Goal: Task Accomplishment & Management: Complete application form

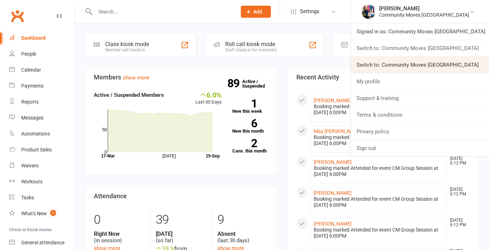
click at [416, 60] on link "Switch to: Community Moves [GEOGRAPHIC_DATA]" at bounding box center [420, 65] width 138 height 16
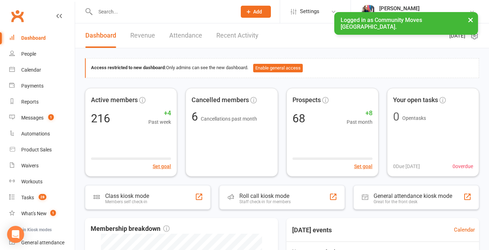
click at [142, 10] on input "text" at bounding box center [162, 12] width 138 height 10
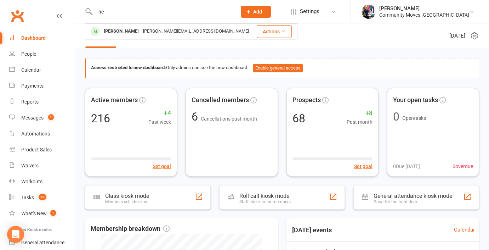
type input "he"
click at [252, 10] on icon at bounding box center [248, 11] width 6 height 6
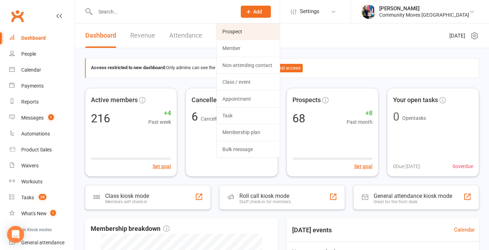
click at [260, 33] on link "Prospect" at bounding box center [248, 31] width 63 height 16
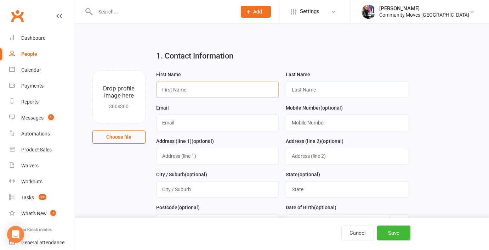
click at [190, 85] on input "text" at bounding box center [217, 89] width 122 height 16
type input "Hezi"
click at [298, 94] on input "text" at bounding box center [347, 89] width 122 height 16
type input "Shi"
click at [246, 125] on input "text" at bounding box center [217, 122] width 122 height 16
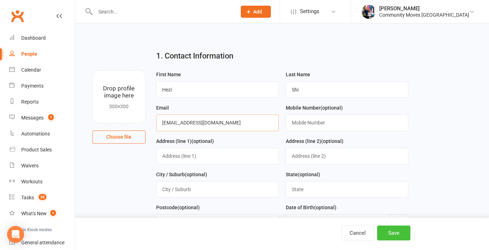
type input "hezi0826@gmail.com"
click at [393, 229] on button "Save" at bounding box center [393, 232] width 33 height 15
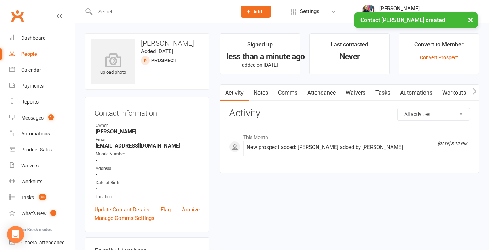
click at [357, 93] on link "Waivers" at bounding box center [356, 93] width 30 height 16
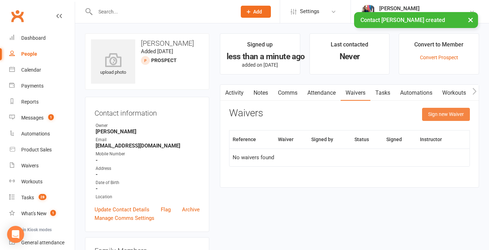
click at [435, 115] on button "Sign new Waiver" at bounding box center [446, 114] width 48 height 13
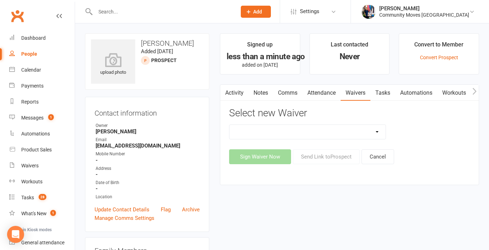
click at [365, 131] on select "Member Terms & Conditions New Member Registration New Member Registration - 21 …" at bounding box center [307, 132] width 156 height 14
select select "8221"
click at [229, 125] on select "Member Terms & Conditions New Member Registration New Member Registration - 21 …" at bounding box center [307, 132] width 156 height 14
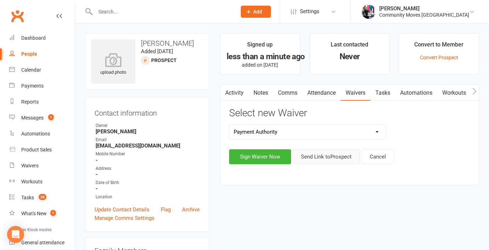
click at [322, 156] on button "Send Link to Prospect" at bounding box center [326, 156] width 67 height 15
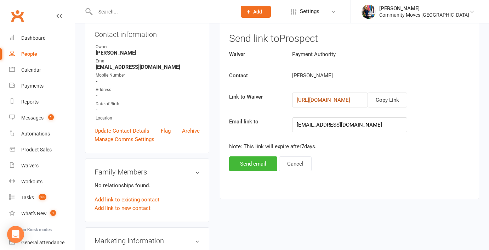
scroll to position [79, 0]
click at [388, 101] on button "Copy Link" at bounding box center [387, 99] width 40 height 15
click at [35, 116] on div "Messages" at bounding box center [32, 118] width 22 height 6
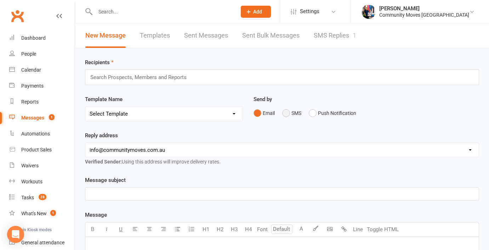
click at [286, 113] on button "SMS" at bounding box center [291, 112] width 19 height 13
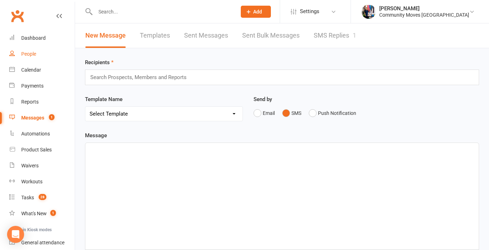
click at [37, 56] on link "People" at bounding box center [41, 54] width 65 height 16
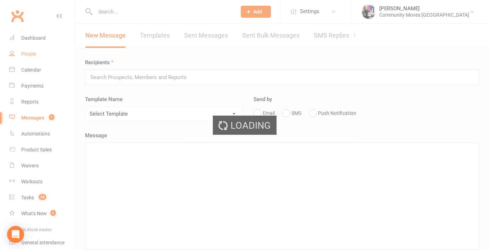
select select "100"
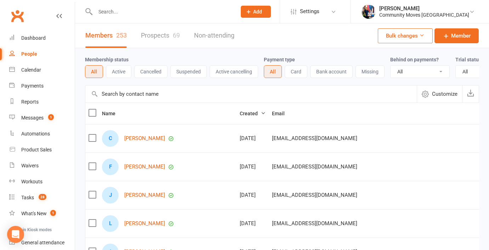
click at [149, 35] on link "Prospects 69" at bounding box center [160, 35] width 39 height 24
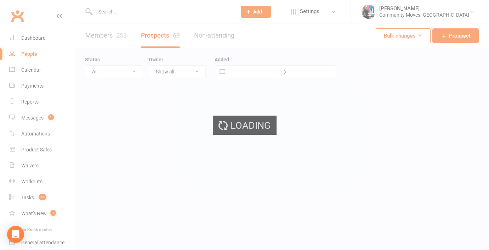
select select "100"
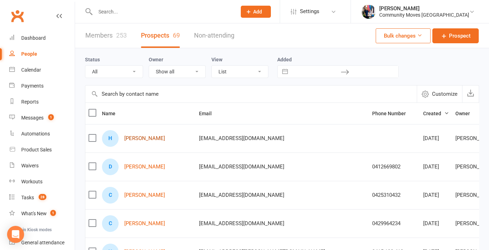
click at [139, 141] on link "Hezi Shi" at bounding box center [144, 138] width 41 height 6
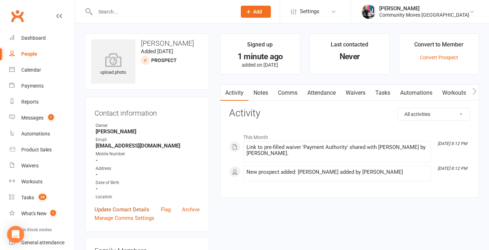
click at [130, 208] on link "Update Contact Details" at bounding box center [122, 209] width 55 height 8
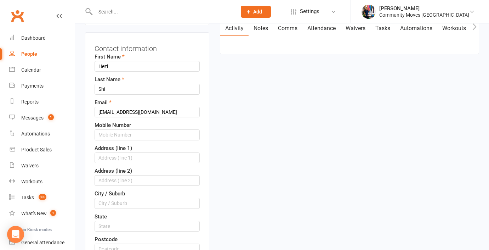
scroll to position [69, 0]
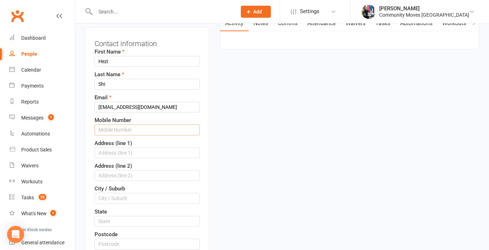
click at [133, 131] on input "text" at bounding box center [147, 129] width 105 height 11
type input "0451055688"
click at [170, 145] on div "Address (line 1)" at bounding box center [147, 148] width 105 height 19
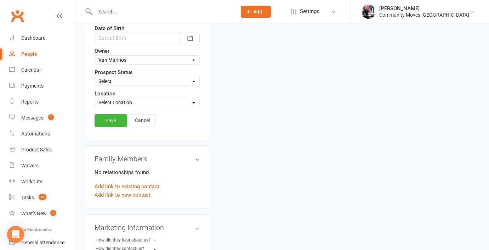
scroll to position [351, 0]
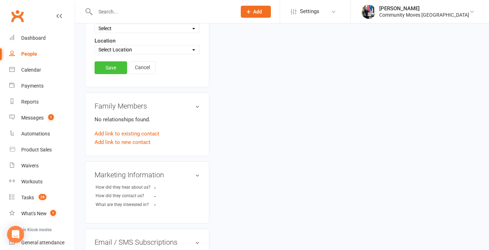
click at [109, 66] on link "Save" at bounding box center [111, 67] width 33 height 13
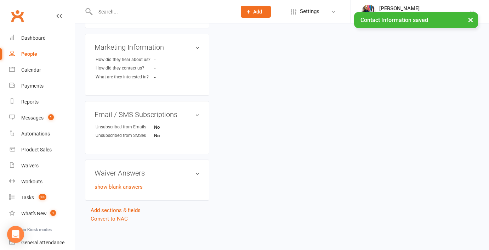
scroll to position [0, 0]
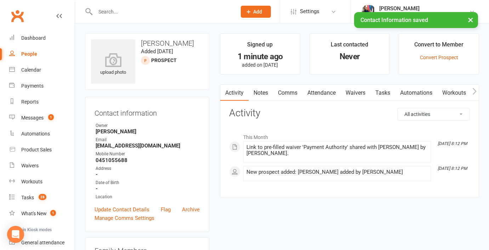
click at [357, 90] on link "Waivers" at bounding box center [356, 93] width 30 height 16
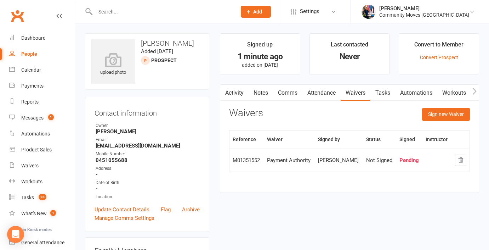
click at [298, 92] on link "Comms" at bounding box center [287, 93] width 29 height 16
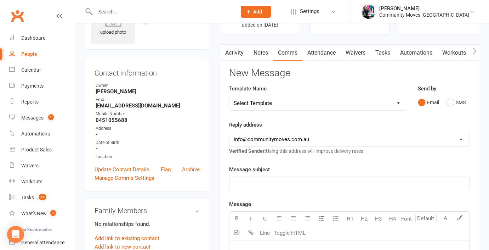
scroll to position [50, 0]
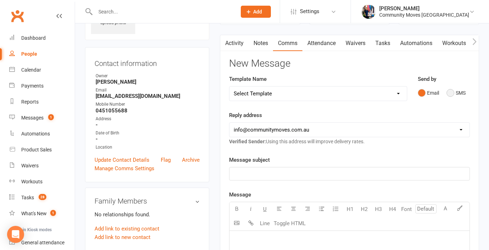
click at [451, 92] on button "SMS" at bounding box center [455, 92] width 19 height 13
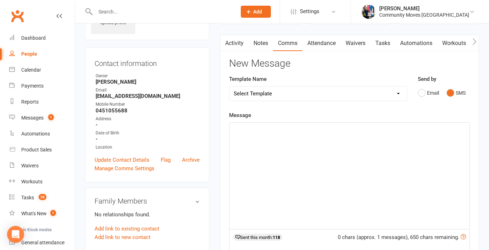
click at [248, 161] on div "﻿" at bounding box center [349, 175] width 240 height 106
click at [235, 128] on span "https://app.clubworx.com/websites/community-moves/waivers/payment-authority/sig…" at bounding box center [260, 129] width 53 height 6
click at [234, 127] on span "https://app.clubworx.com/websites/community-moves/waivers/payment-authority/sig…" at bounding box center [260, 129] width 53 height 6
click at [233, 128] on div "﻿ ﻿ https://app.clubworx.com/websites/community-moves/waivers/payment-authority…" at bounding box center [349, 175] width 240 height 106
click at [238, 138] on span "Sign this form" at bounding box center [250, 137] width 33 height 6
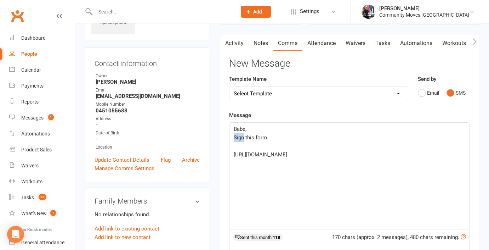
click at [238, 138] on span "Sign this form" at bounding box center [250, 137] width 33 height 6
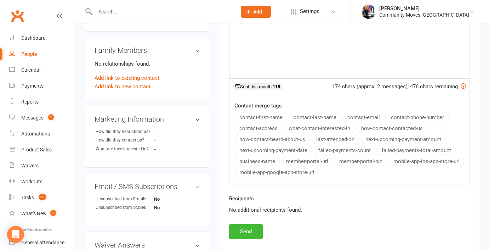
scroll to position [245, 0]
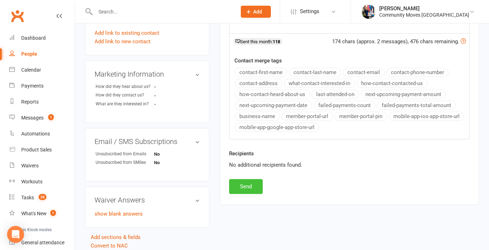
click at [250, 188] on button "Send" at bounding box center [246, 186] width 34 height 15
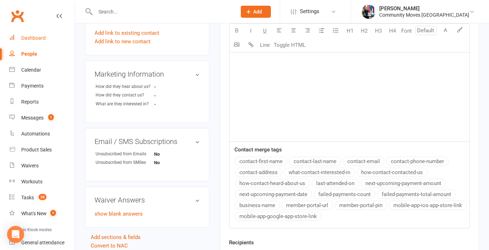
click at [34, 41] on link "Dashboard" at bounding box center [41, 38] width 65 height 16
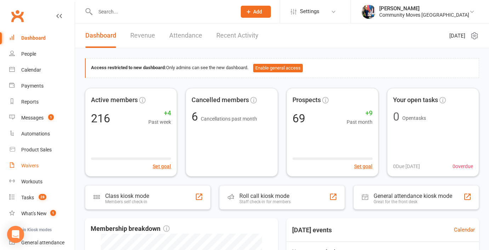
click at [36, 165] on div "Waivers" at bounding box center [29, 165] width 17 height 6
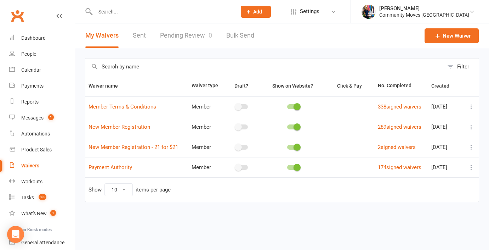
click at [188, 36] on link "Pending Review 0" at bounding box center [186, 35] width 52 height 24
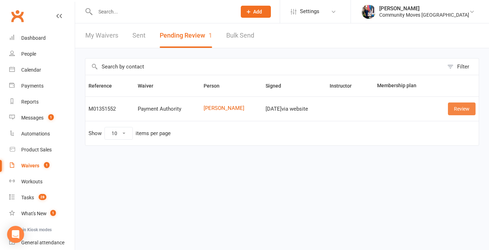
click at [464, 110] on link "Review" at bounding box center [462, 108] width 28 height 13
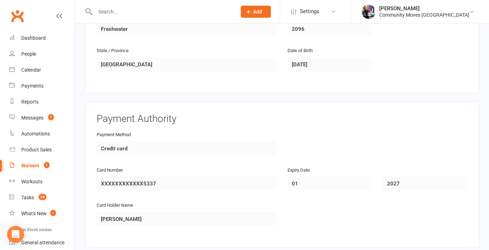
scroll to position [385, 0]
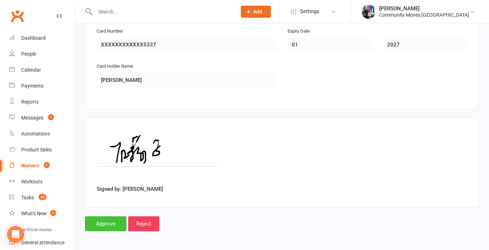
click at [101, 222] on input "Approve" at bounding box center [105, 223] width 41 height 15
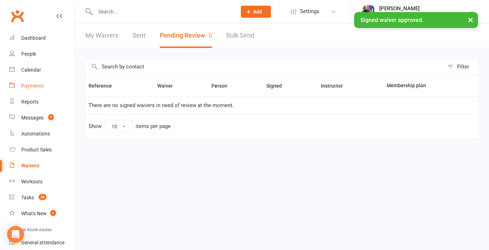
click at [36, 86] on div "Payments" at bounding box center [32, 86] width 22 height 6
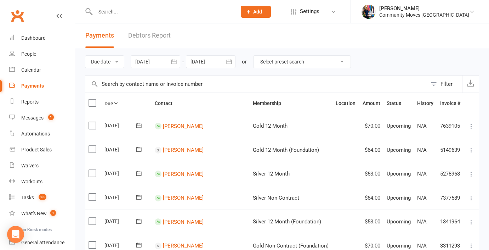
click at [148, 10] on input "text" at bounding box center [162, 12] width 138 height 10
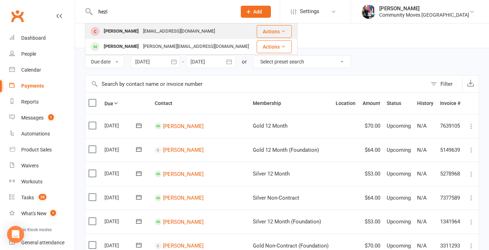
type input "hezi"
click at [141, 30] on div "hezi0826@gmail.com" at bounding box center [179, 31] width 76 height 10
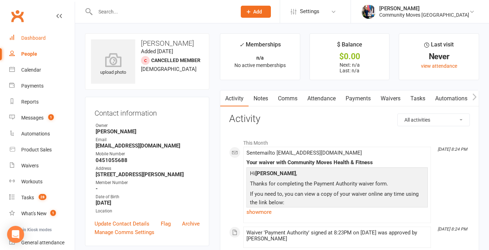
click at [45, 38] on div "Dashboard" at bounding box center [33, 38] width 24 height 6
